Goal: Task Accomplishment & Management: Manage account settings

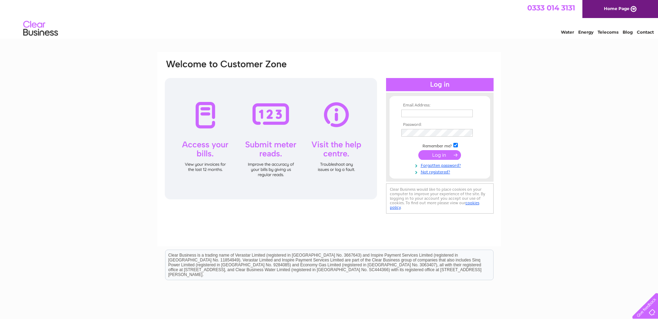
type input "k.diplock@greenandbloom.co.uk"
click at [433, 156] on input "submit" at bounding box center [439, 155] width 43 height 10
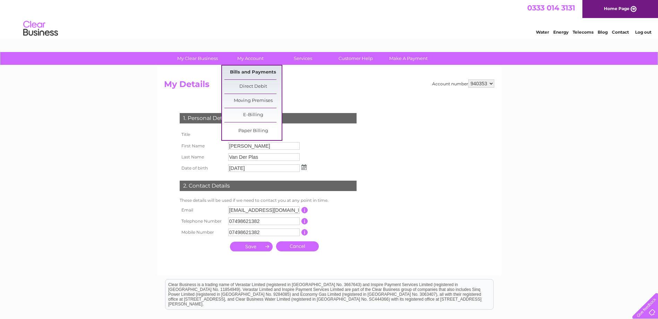
click at [258, 75] on link "Bills and Payments" at bounding box center [252, 73] width 57 height 14
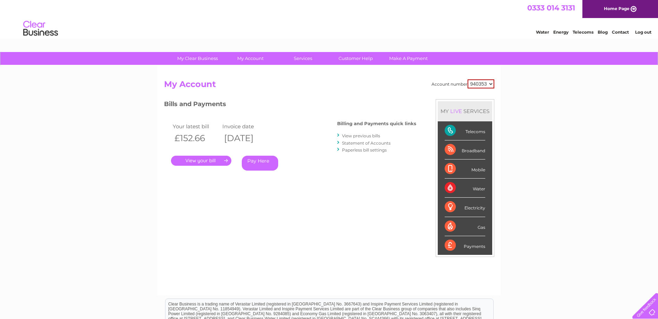
click at [199, 161] on link "." at bounding box center [201, 161] width 60 height 10
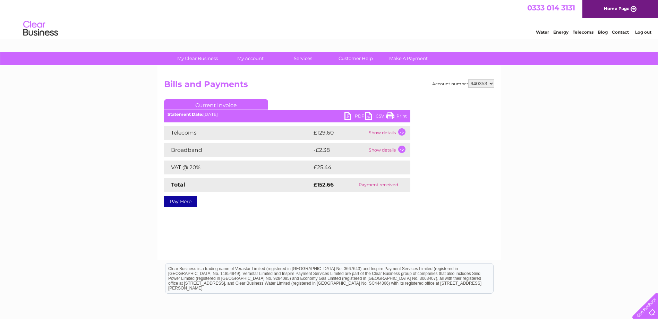
click at [354, 115] on link "PDF" at bounding box center [354, 117] width 21 height 10
